Goal: Task Accomplishment & Management: Use online tool/utility

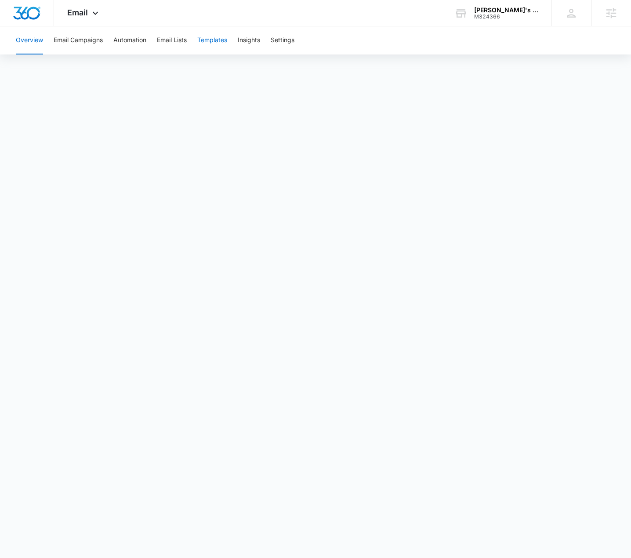
click at [215, 38] on button "Templates" at bounding box center [212, 40] width 30 height 28
click at [89, 4] on div "Email Apps Reputation Websites Forms CRM Email Social Content Ads Intelligence …" at bounding box center [84, 13] width 60 height 26
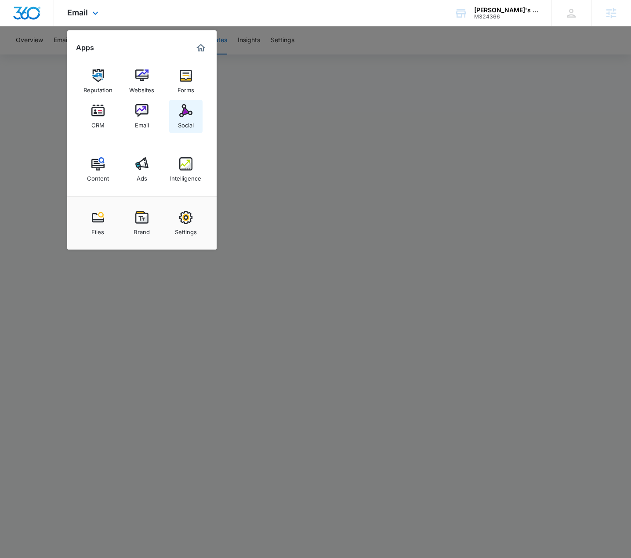
click at [178, 124] on div "Social" at bounding box center [186, 122] width 16 height 11
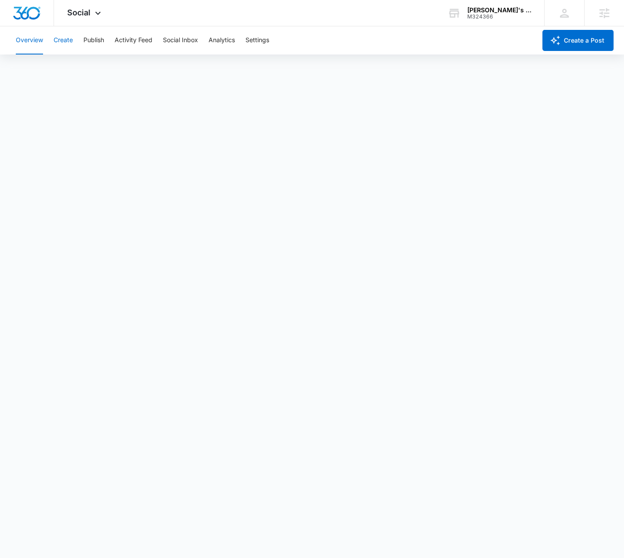
click at [69, 39] on button "Create" at bounding box center [63, 40] width 19 height 28
click at [98, 40] on button "Publish" at bounding box center [93, 40] width 21 height 28
click at [83, 71] on div "Calendar Schedules" at bounding box center [312, 67] width 603 height 25
click at [77, 67] on button "Schedules" at bounding box center [67, 67] width 30 height 25
drag, startPoint x: 262, startPoint y: 43, endPoint x: 257, endPoint y: 45, distance: 4.7
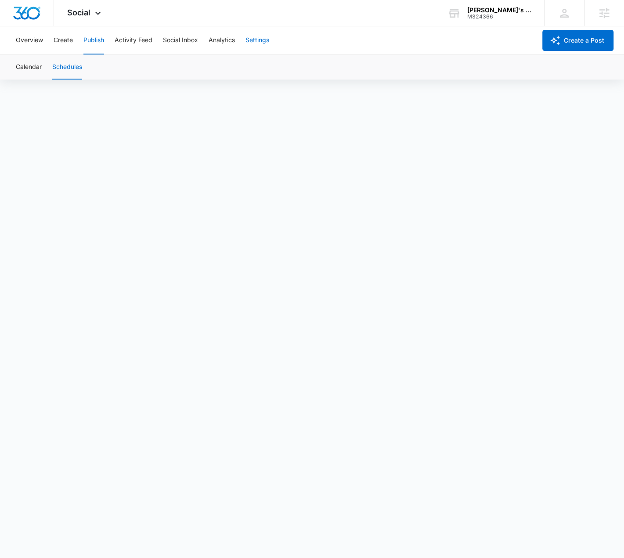
click at [261, 43] on button "Settings" at bounding box center [258, 40] width 24 height 28
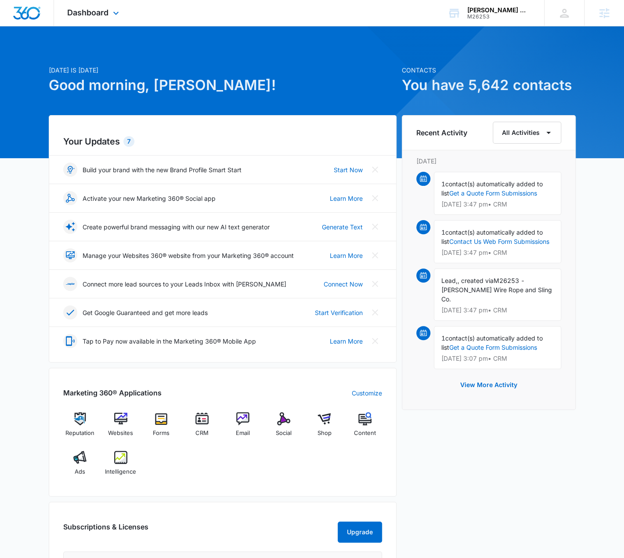
click at [110, 8] on div "Dashboard Apps Reputation Websites Forms CRM Email Social Shop Content Ads Inte…" at bounding box center [94, 13] width 80 height 26
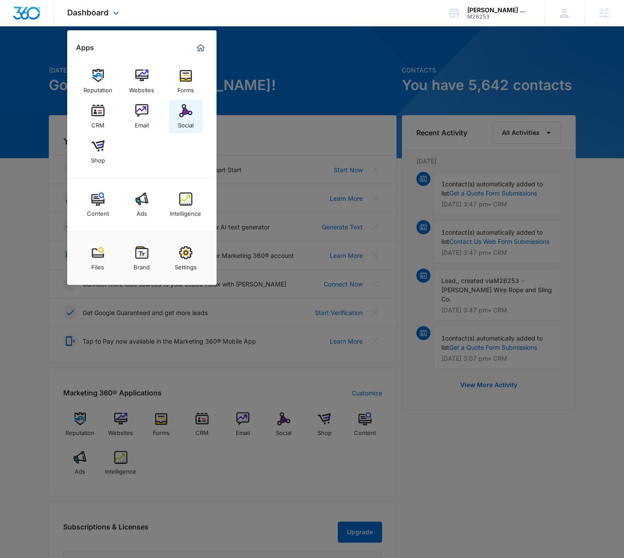
click at [182, 109] on img at bounding box center [185, 110] width 13 height 13
